Goal: Transaction & Acquisition: Purchase product/service

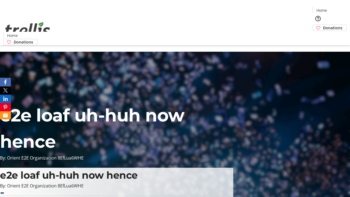
click at [323, 25] on span "Donations" at bounding box center [332, 28] width 19 height 6
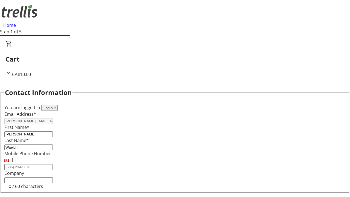
scroll to position [73, 0]
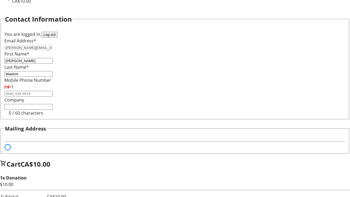
select select "BC"
select select "CA"
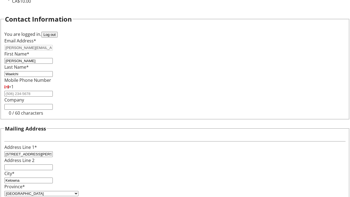
type input "V1Y 0C2"
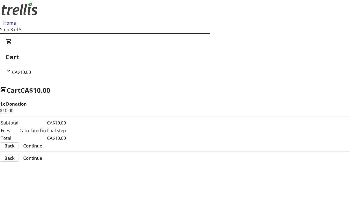
scroll to position [0, 0]
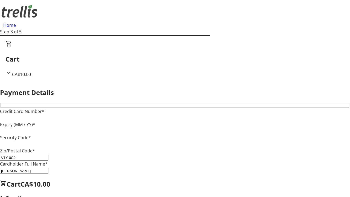
type input "V1Y 0C2"
